Goal: Check status: Check status

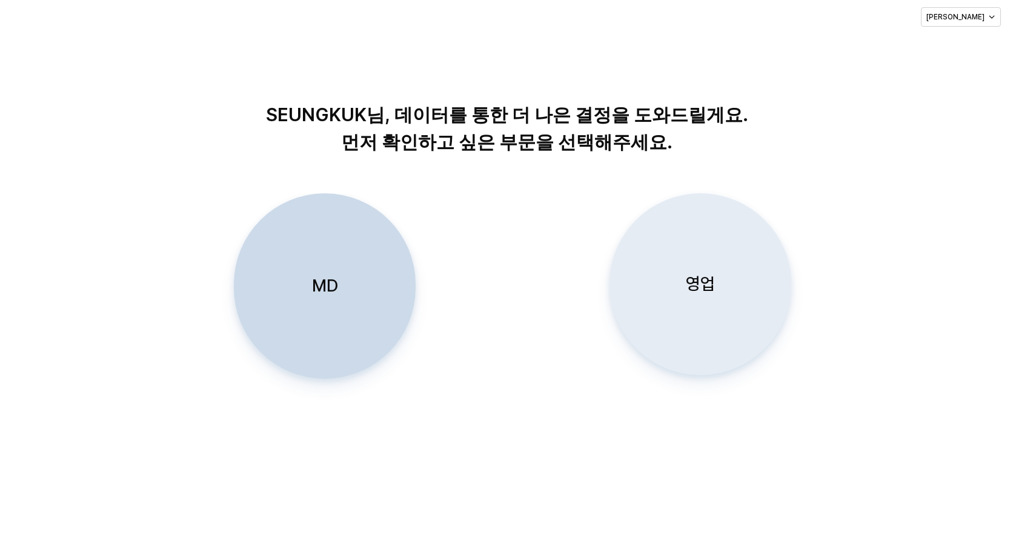
click at [705, 278] on p "영업" at bounding box center [700, 284] width 29 height 22
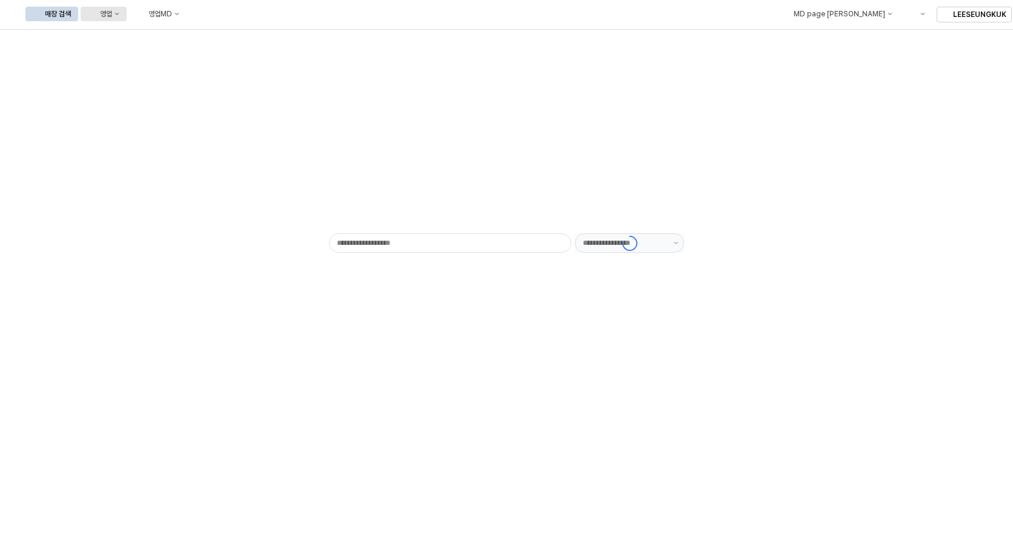
click at [127, 10] on button "영업" at bounding box center [104, 14] width 46 height 15
type input "******"
click at [235, 35] on div "목표매출 달성현황" at bounding box center [239, 37] width 64 height 10
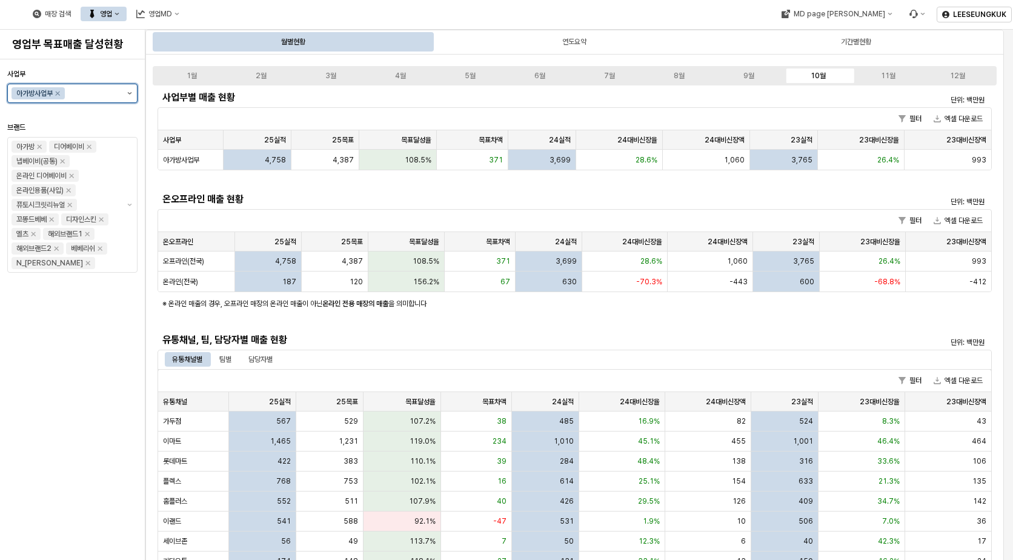
click at [128, 95] on button "제안 사항 표시" at bounding box center [129, 93] width 15 height 18
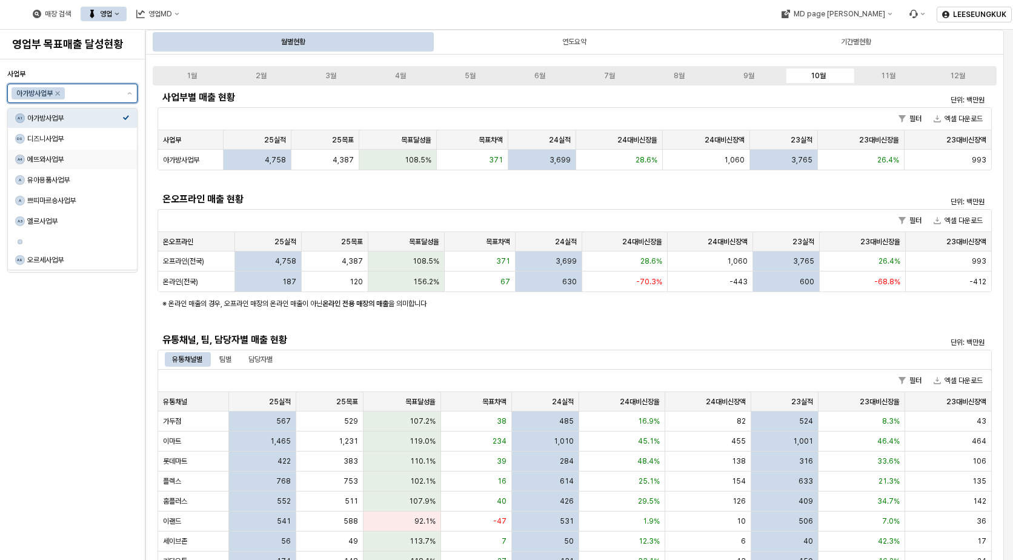
click at [51, 160] on div "에뜨와사업부" at bounding box center [74, 160] width 95 height 10
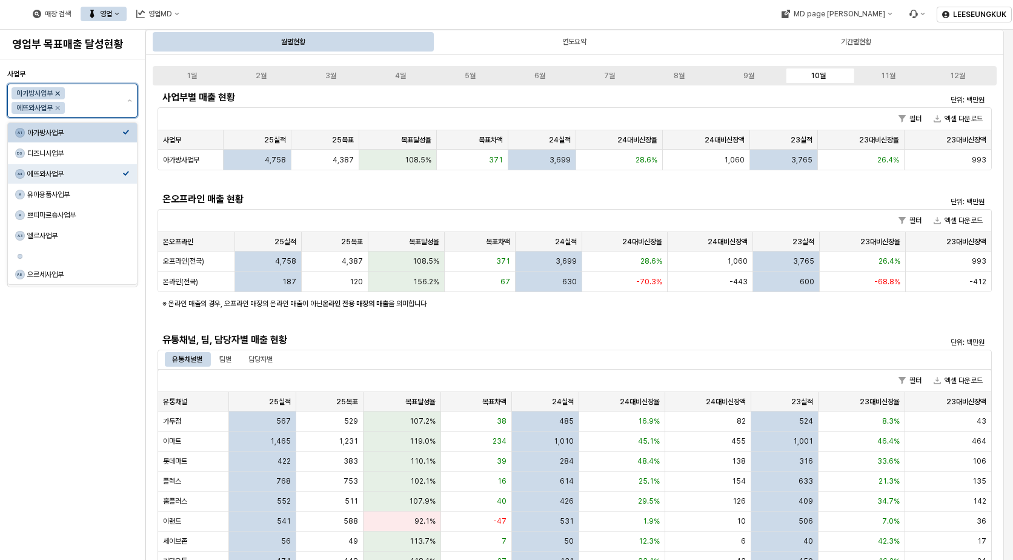
click at [58, 93] on icon "Remove 아가방사업부" at bounding box center [58, 93] width 10 height 10
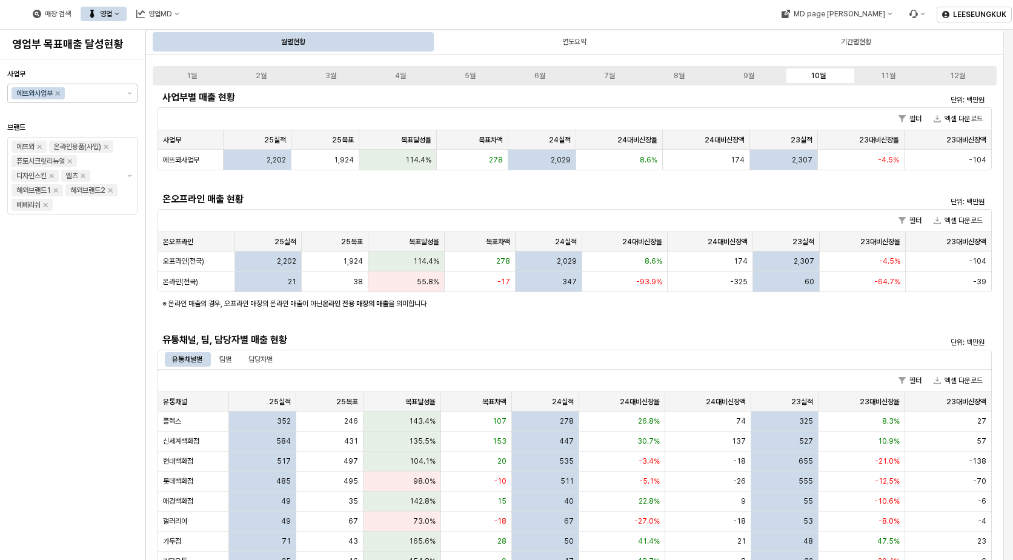
click at [633, 336] on h5 "유통채널, 팀, 담당자별 매출 현황" at bounding box center [470, 340] width 616 height 12
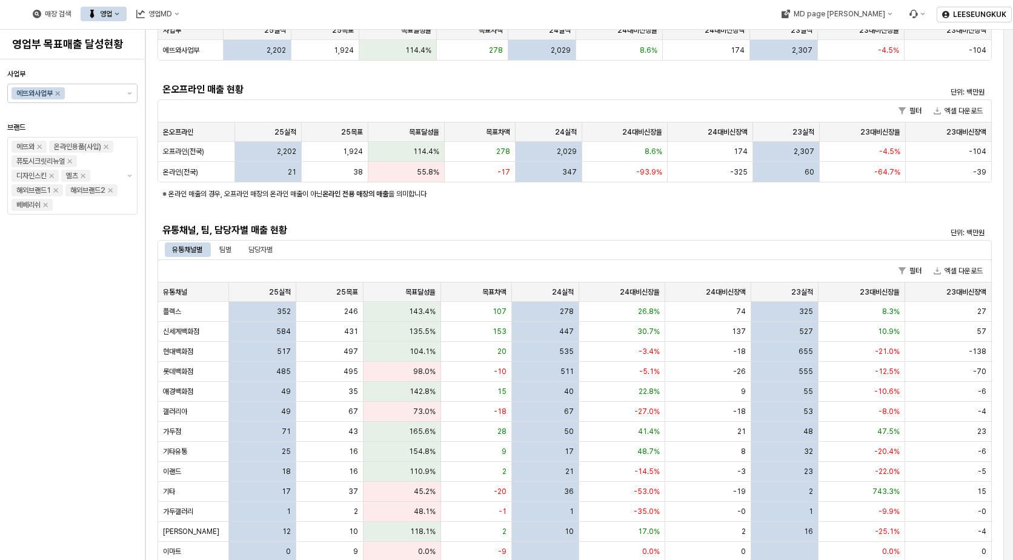
scroll to position [121, 0]
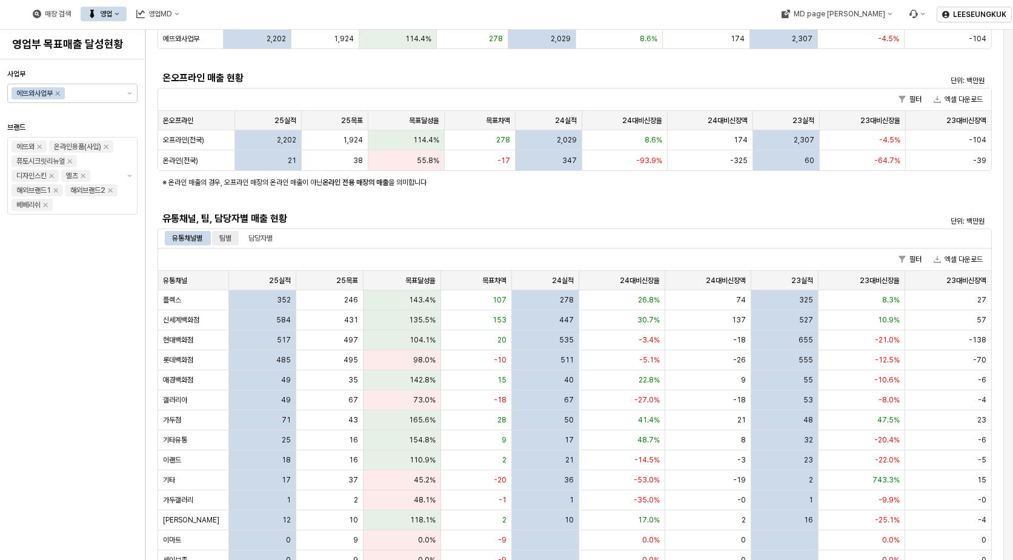
click at [230, 241] on div "팀별" at bounding box center [225, 238] width 12 height 15
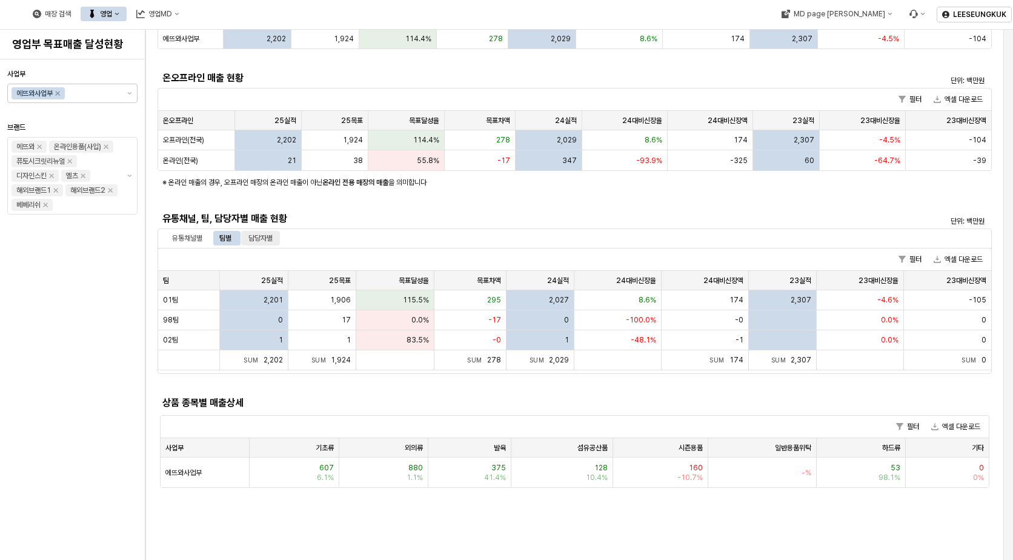
click at [262, 238] on div "담당자별" at bounding box center [260, 238] width 24 height 15
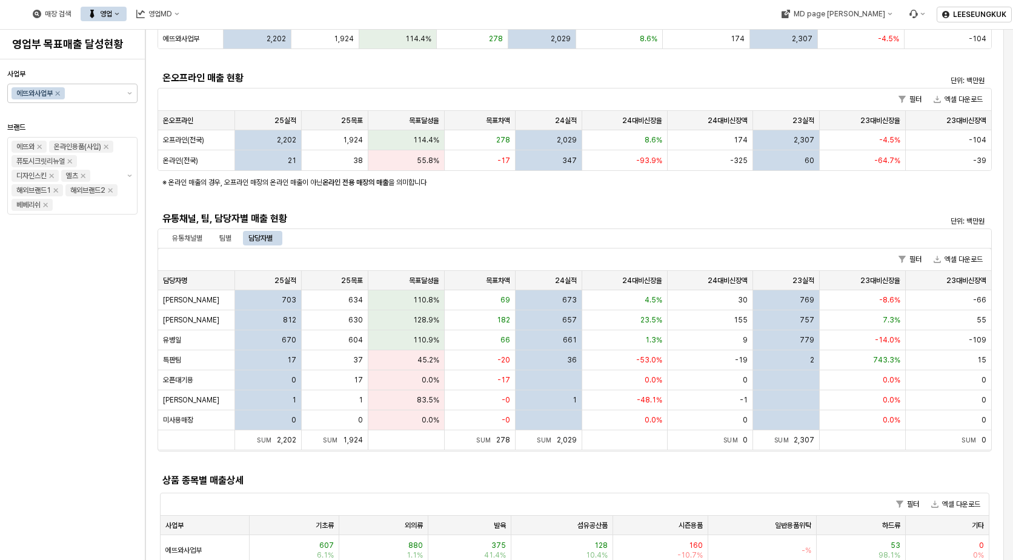
click at [780, 204] on div "사업부별 매출 현황 단위: 백만원 필터 엑셀 다운로드 사업부 사업부 25실적 25실적 25목표 25목표 목표달성율 목표달성율 목표차액 목표차액…" at bounding box center [575, 267] width 835 height 601
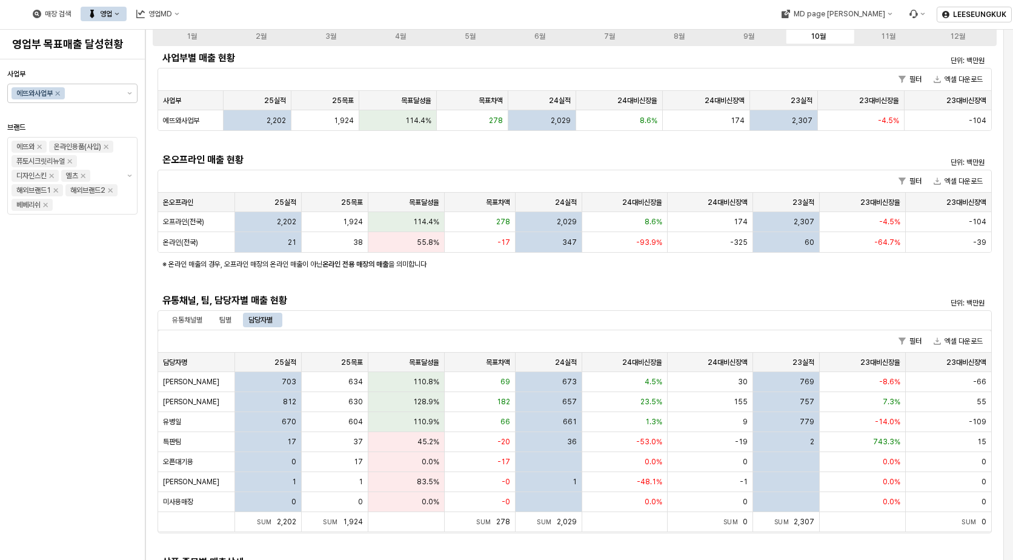
scroll to position [61, 0]
